Goal: Transaction & Acquisition: Obtain resource

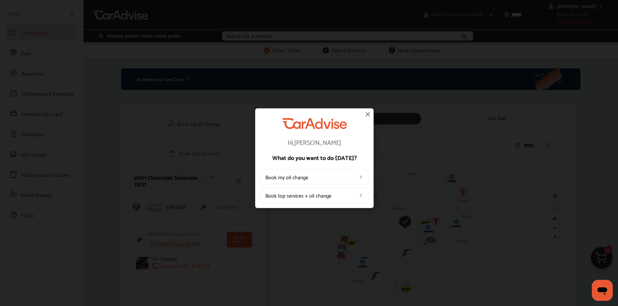
click at [366, 113] on img at bounding box center [368, 114] width 8 height 8
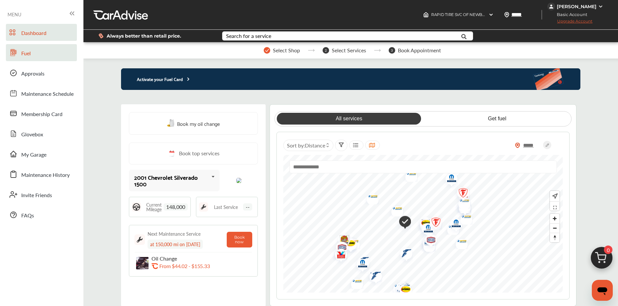
click at [30, 54] on span "Fuel" at bounding box center [25, 53] width 9 height 9
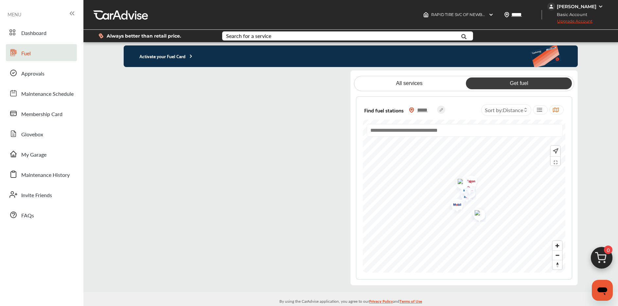
click at [182, 53] on p "Activate your Fuel Card" at bounding box center [159, 56] width 70 height 8
click at [191, 56] on icon at bounding box center [191, 56] width 6 height 5
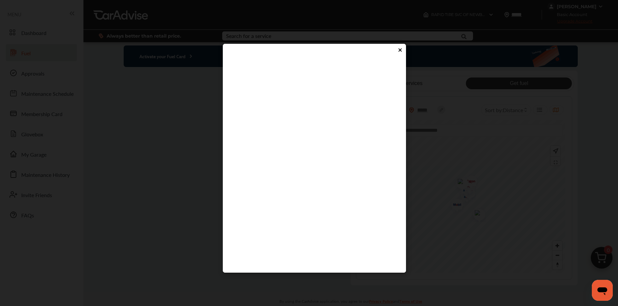
click at [289, 180] on flutter-view at bounding box center [314, 159] width 170 height 196
type input "****"
click at [316, 197] on flutter-view "****" at bounding box center [314, 159] width 170 height 196
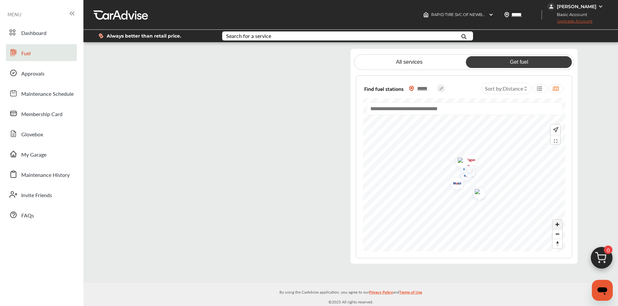
click at [558, 224] on span "Zoom in" at bounding box center [557, 224] width 9 height 9
click at [434, 188] on img "Map marker" at bounding box center [434, 189] width 17 height 16
click at [417, 225] on img "Map marker" at bounding box center [414, 225] width 17 height 21
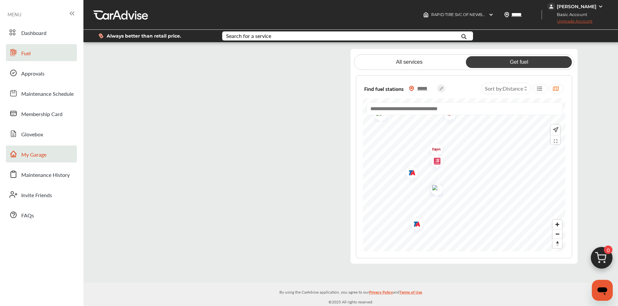
click at [42, 157] on span "My Garage" at bounding box center [33, 155] width 25 height 9
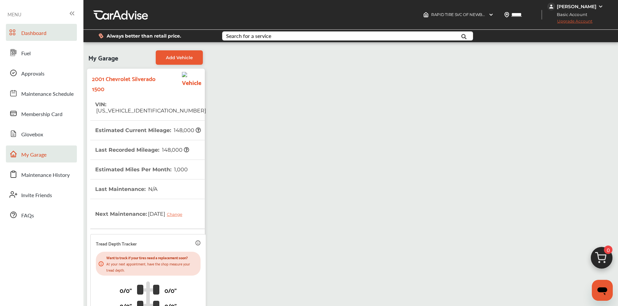
click at [36, 34] on span "Dashboard" at bounding box center [33, 33] width 25 height 9
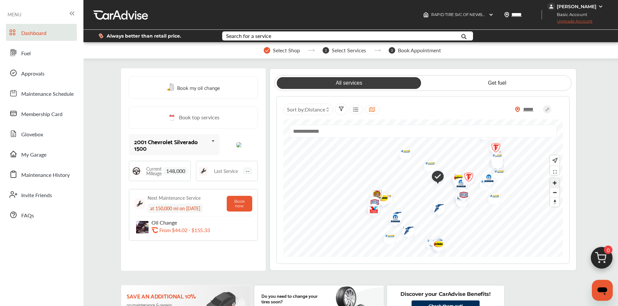
click at [556, 185] on span "Zoom in" at bounding box center [554, 182] width 9 height 9
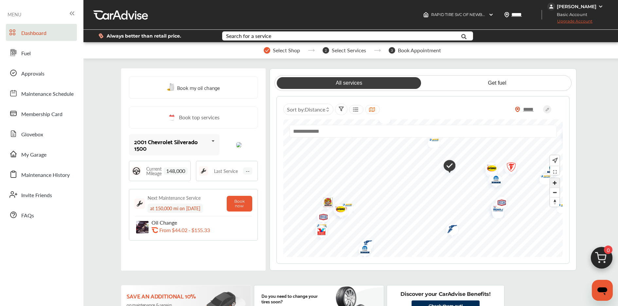
click at [556, 185] on span "Zoom in" at bounding box center [554, 182] width 9 height 9
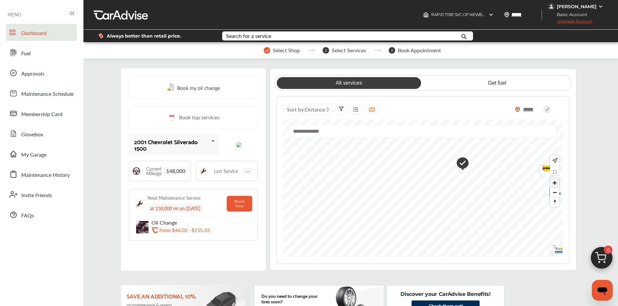
click at [556, 183] on span "Zoom in" at bounding box center [554, 182] width 9 height 9
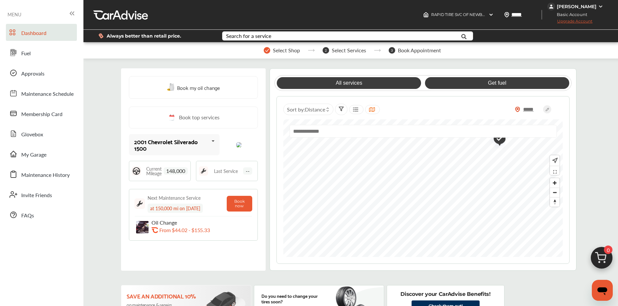
click at [497, 83] on link "Get fuel" at bounding box center [497, 83] width 144 height 12
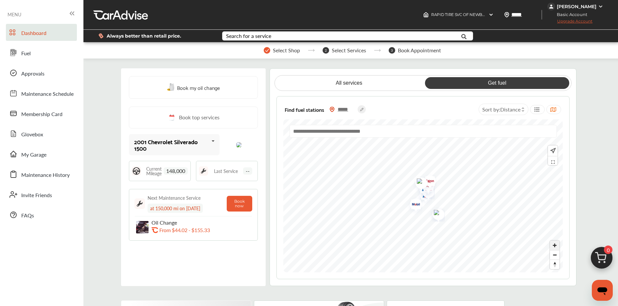
click at [556, 247] on span "Zoom in" at bounding box center [554, 245] width 9 height 9
click at [555, 245] on span "Zoom in" at bounding box center [554, 245] width 9 height 9
click at [556, 245] on span "Zoom in" at bounding box center [554, 245] width 9 height 9
click at [581, 21] on span "Upgrade Account" at bounding box center [570, 23] width 45 height 8
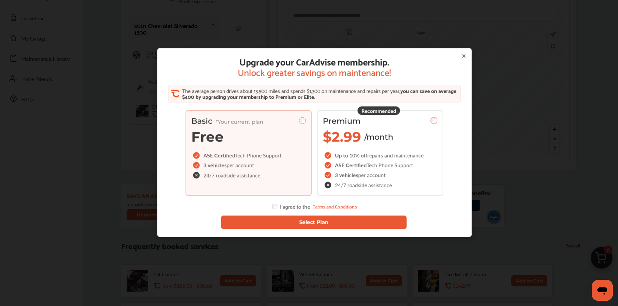
scroll to position [76, 0]
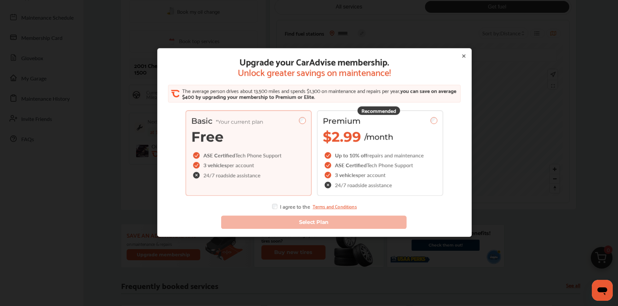
click at [461, 55] on icon at bounding box center [463, 55] width 5 height 5
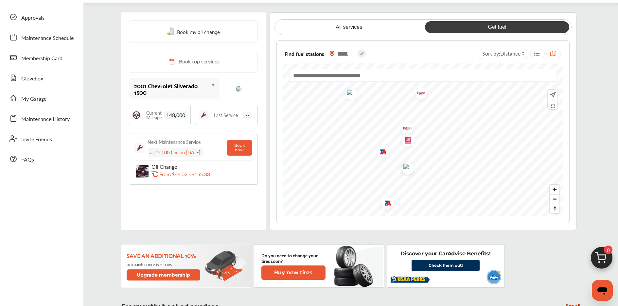
scroll to position [0, 0]
